Goal: Information Seeking & Learning: Learn about a topic

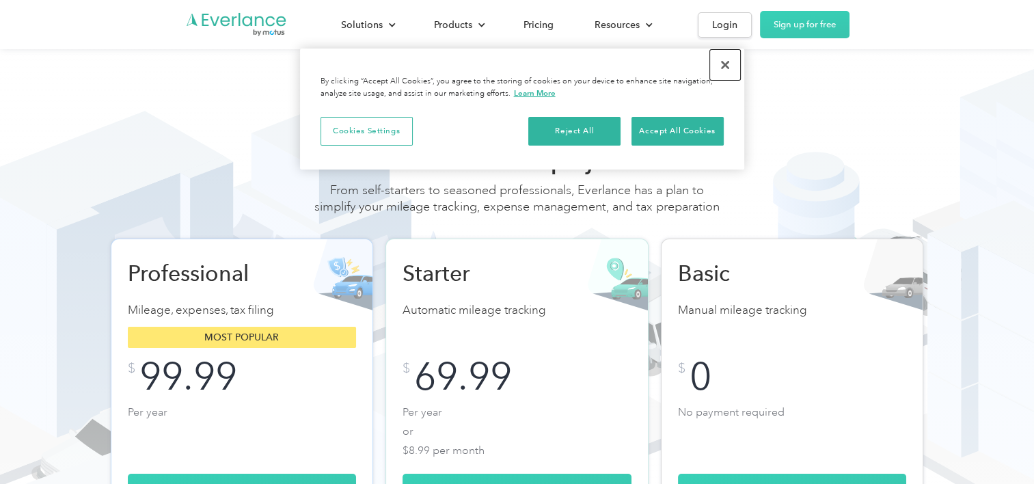
click at [725, 68] on button "Close" at bounding box center [725, 65] width 30 height 30
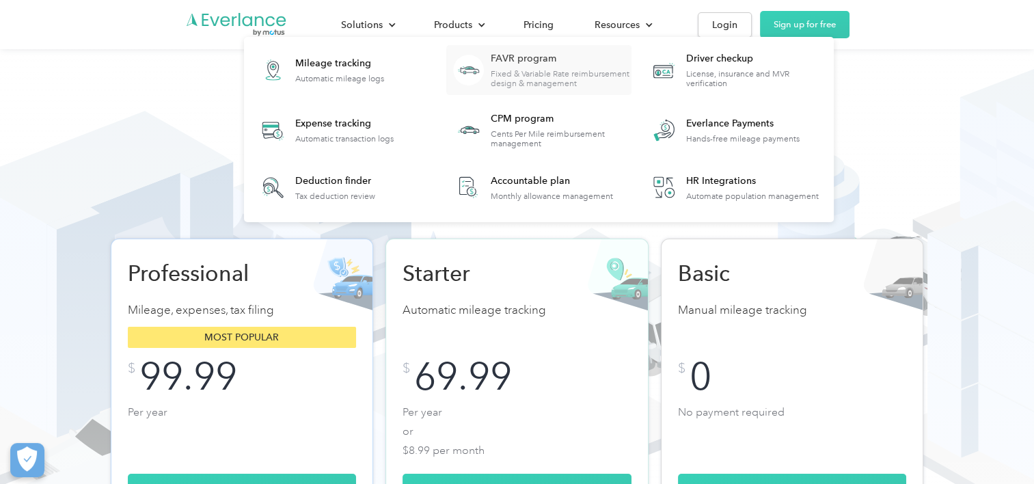
click at [508, 70] on div "Fixed & Variable Rate reimbursement design & management" at bounding box center [561, 78] width 140 height 19
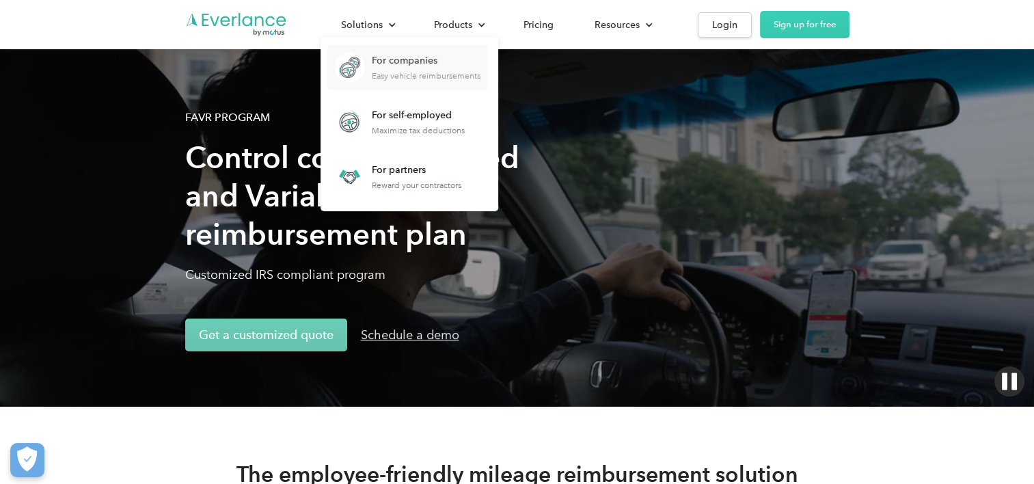
click at [388, 62] on div "For companies" at bounding box center [426, 61] width 109 height 14
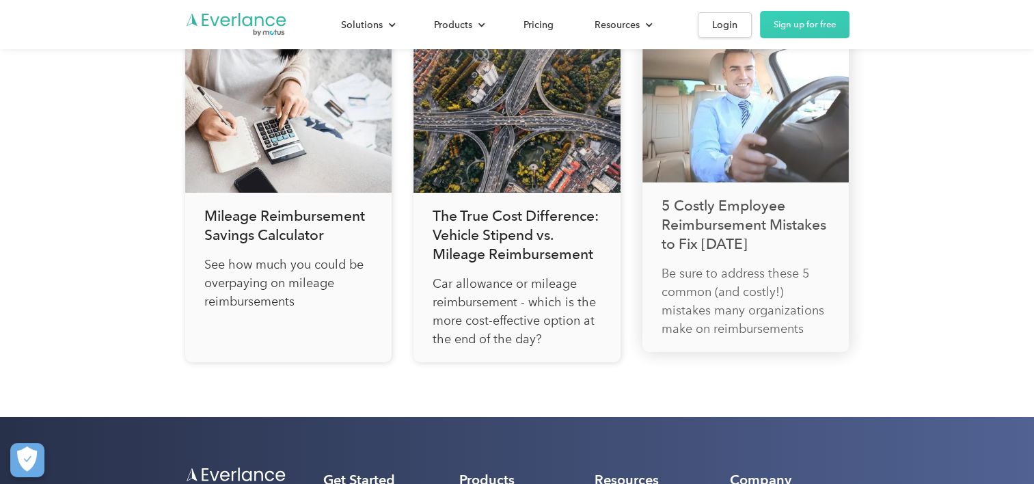
scroll to position [4707, 0]
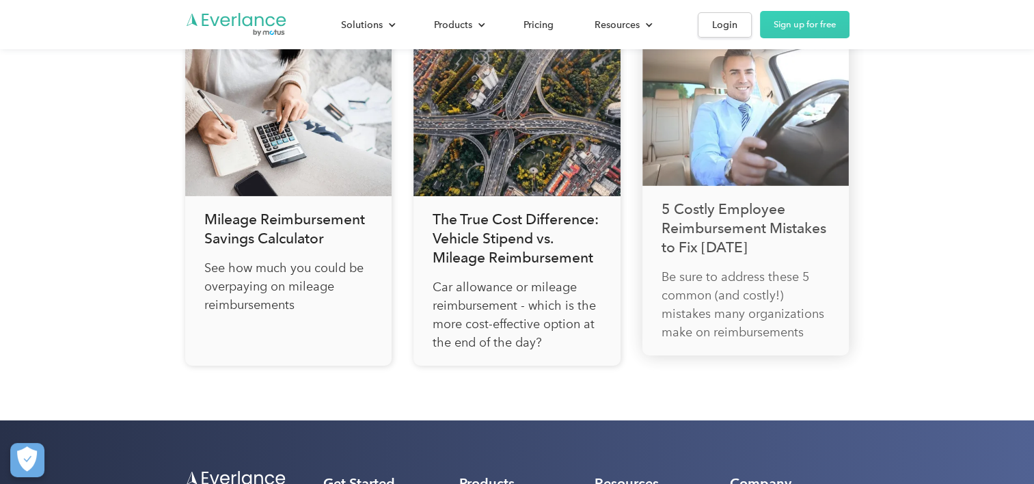
click at [768, 308] on p "Be sure to address these 5 common (and costly!) mistakes many organizations mak…" at bounding box center [746, 305] width 169 height 74
